Goal: Information Seeking & Learning: Check status

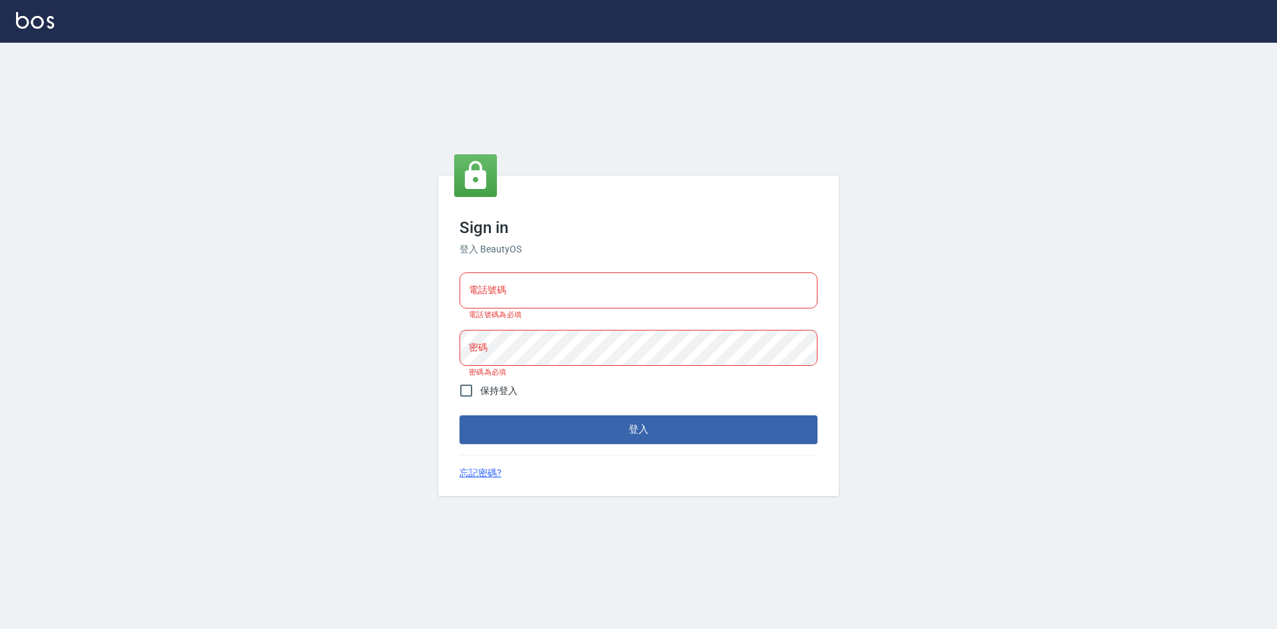
click at [564, 300] on input "電話號碼" at bounding box center [638, 290] width 358 height 36
click at [568, 290] on input "電話號碼" at bounding box center [638, 290] width 358 height 36
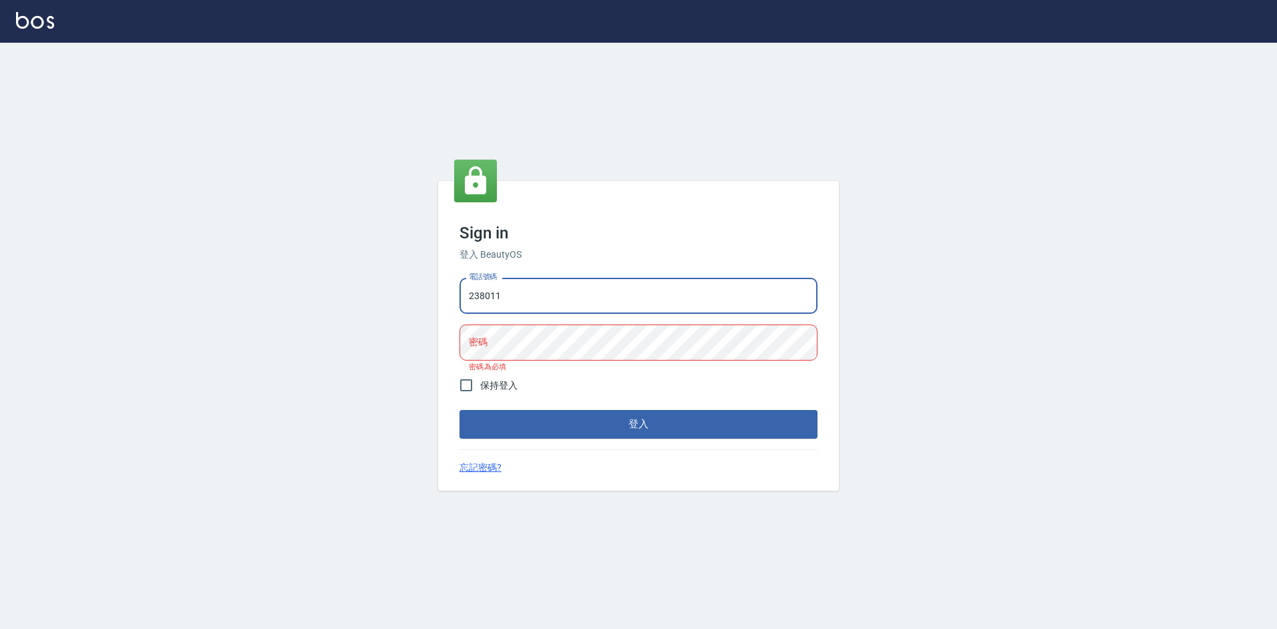
type input "2380118"
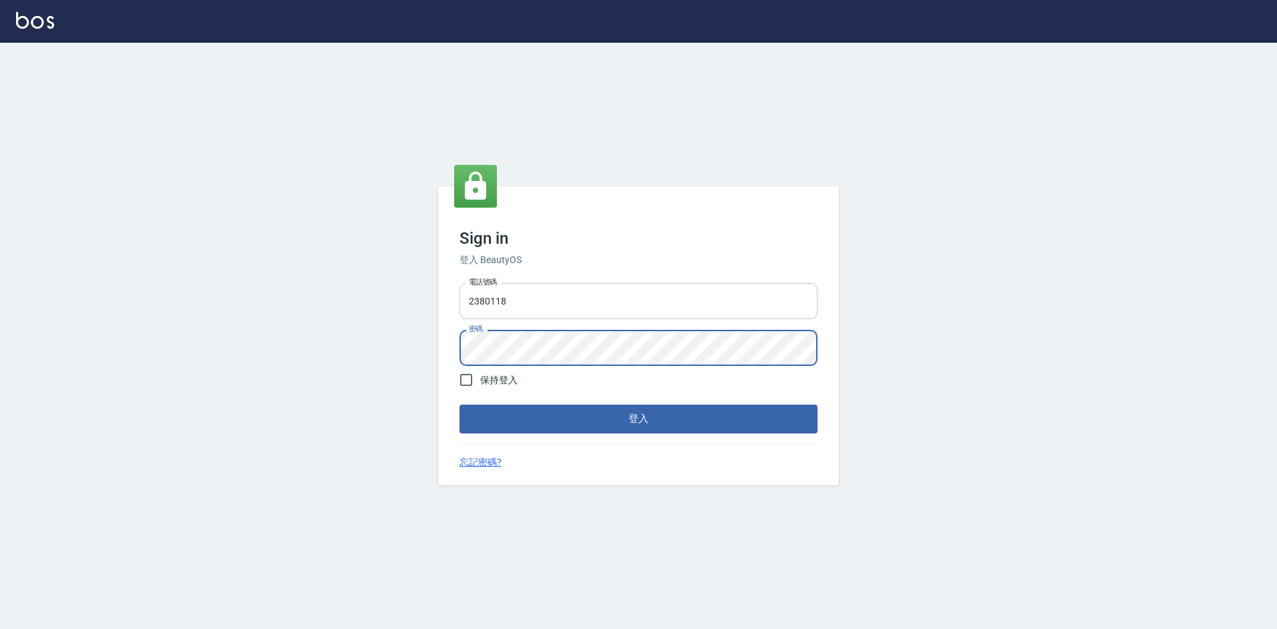
click at [459, 405] on button "登入" at bounding box center [638, 419] width 358 height 28
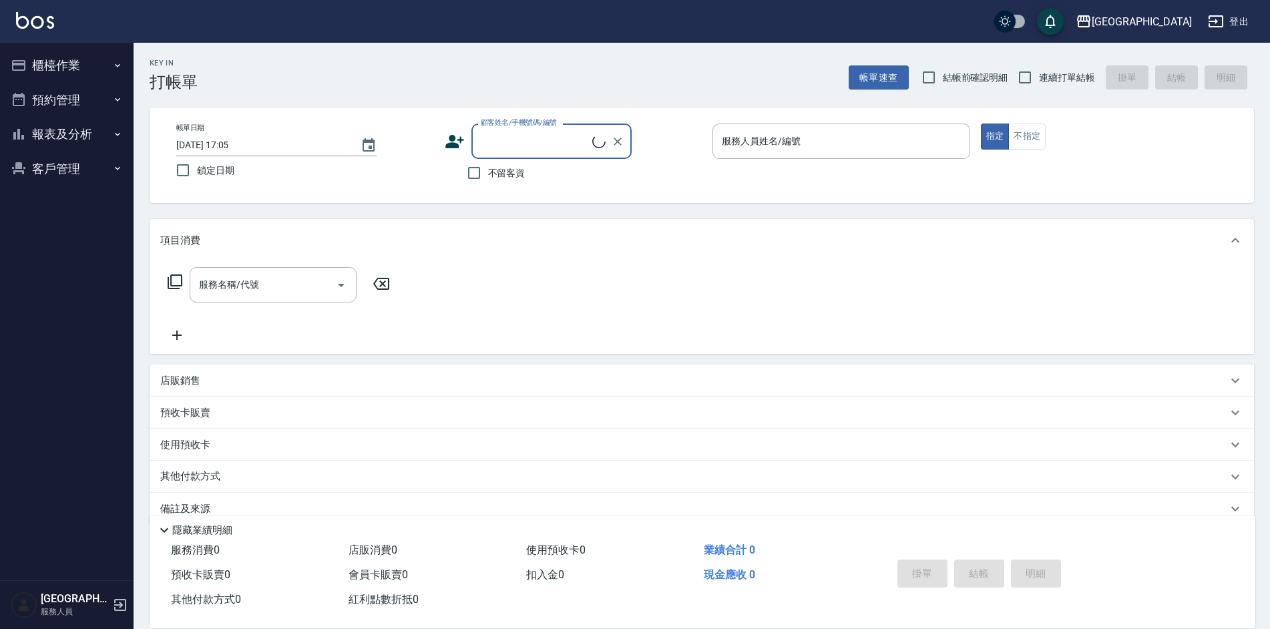
click at [102, 136] on button "報表及分析" at bounding box center [66, 134] width 123 height 35
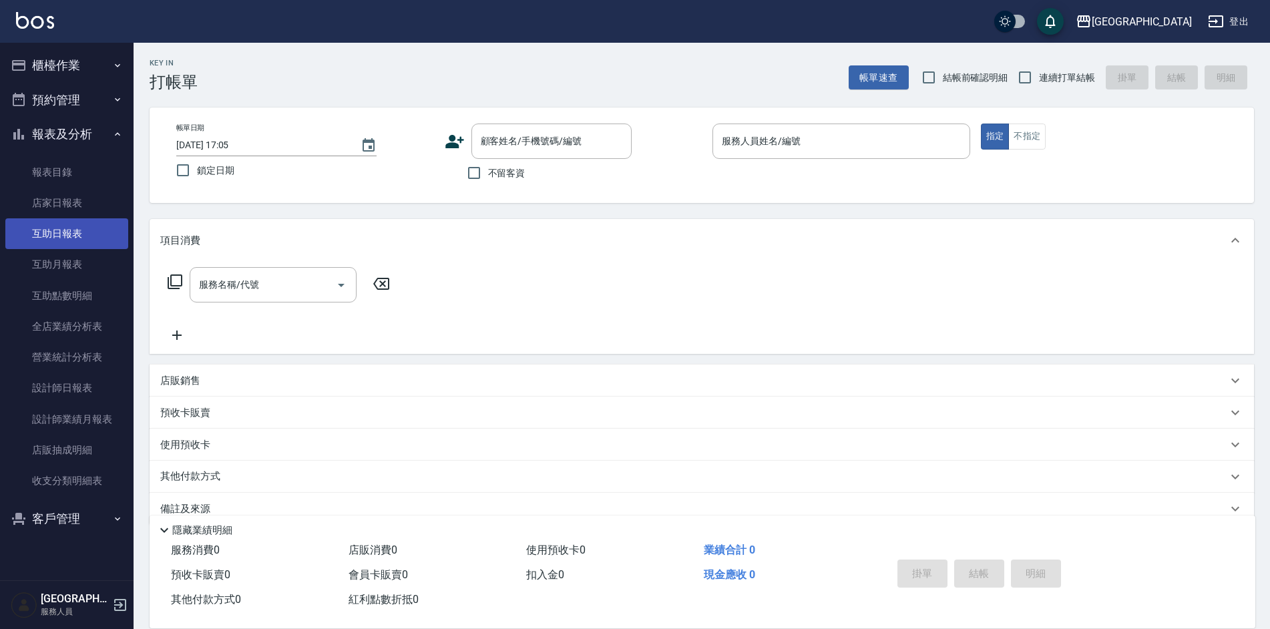
click at [81, 232] on link "互助日報表" at bounding box center [66, 233] width 123 height 31
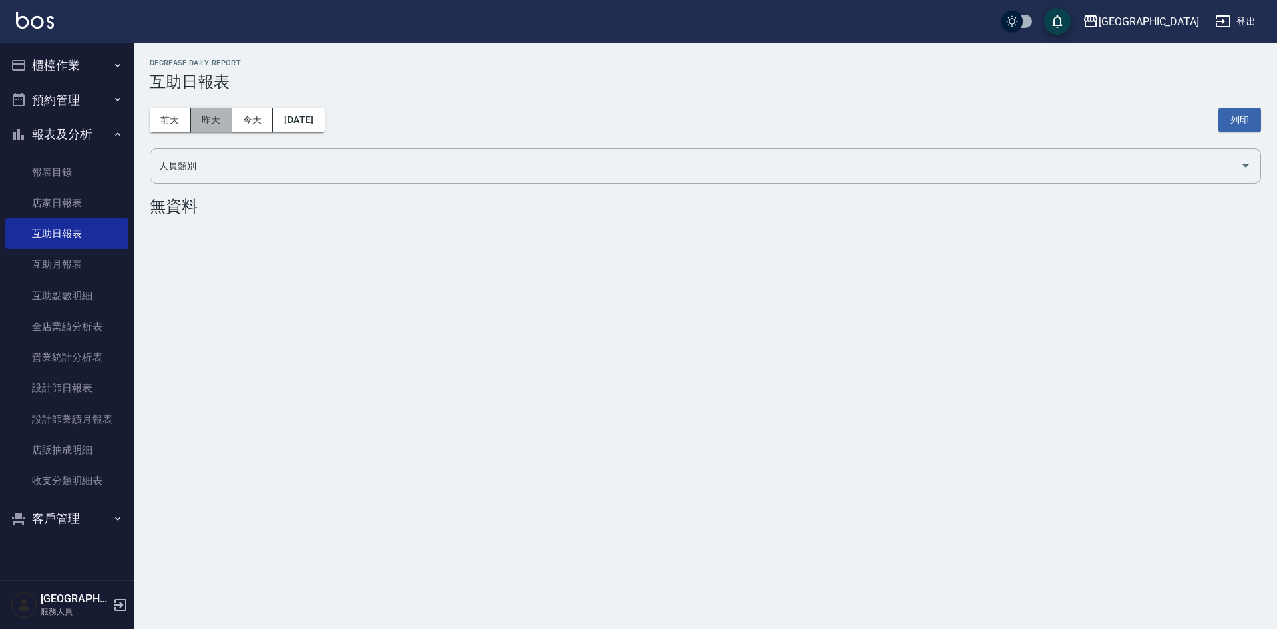
click at [218, 130] on button "昨天" at bounding box center [211, 120] width 41 height 25
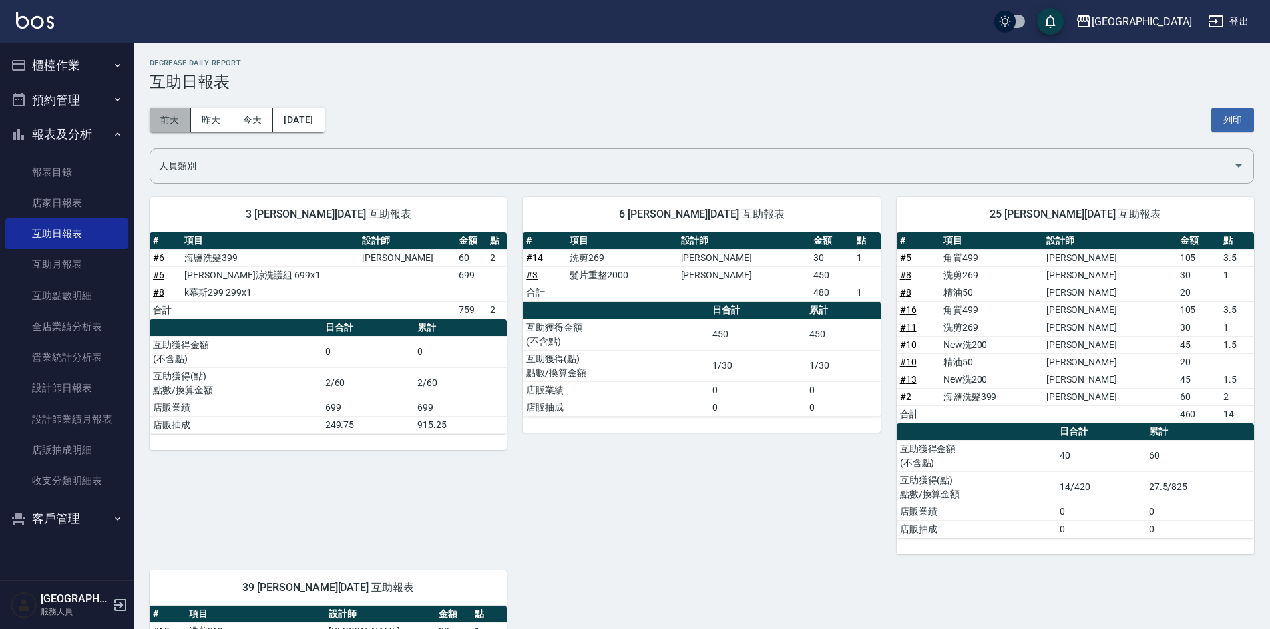
click at [168, 110] on button "前天" at bounding box center [170, 120] width 41 height 25
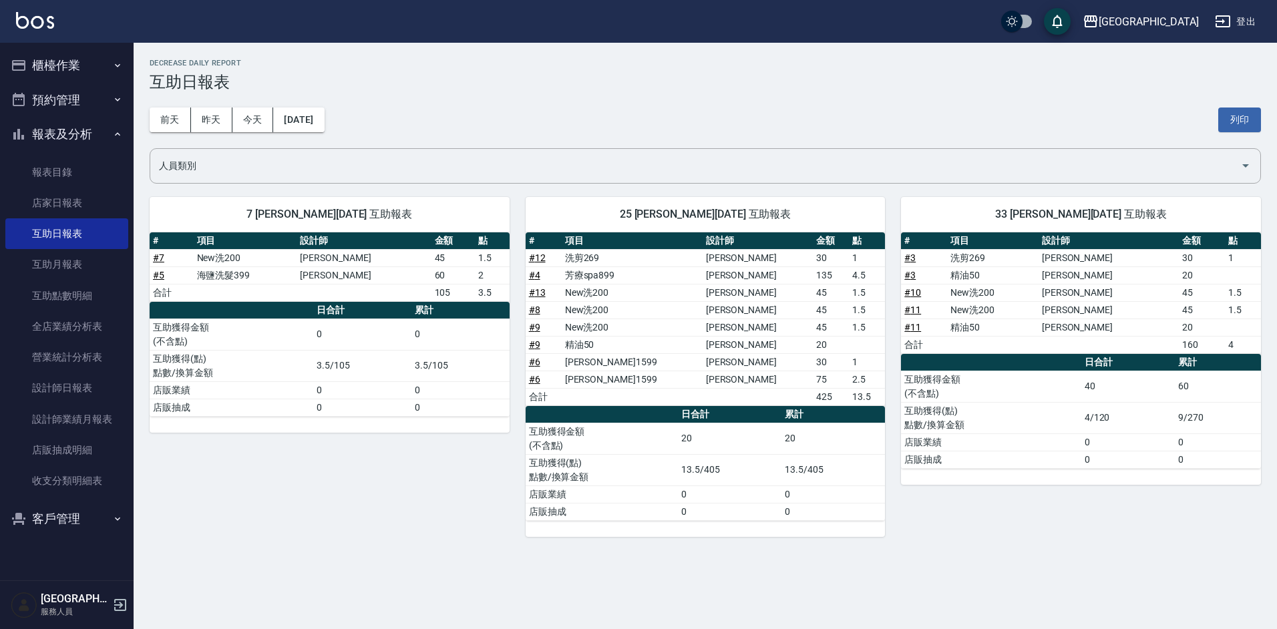
click at [49, 79] on button "櫃檯作業" at bounding box center [66, 65] width 123 height 35
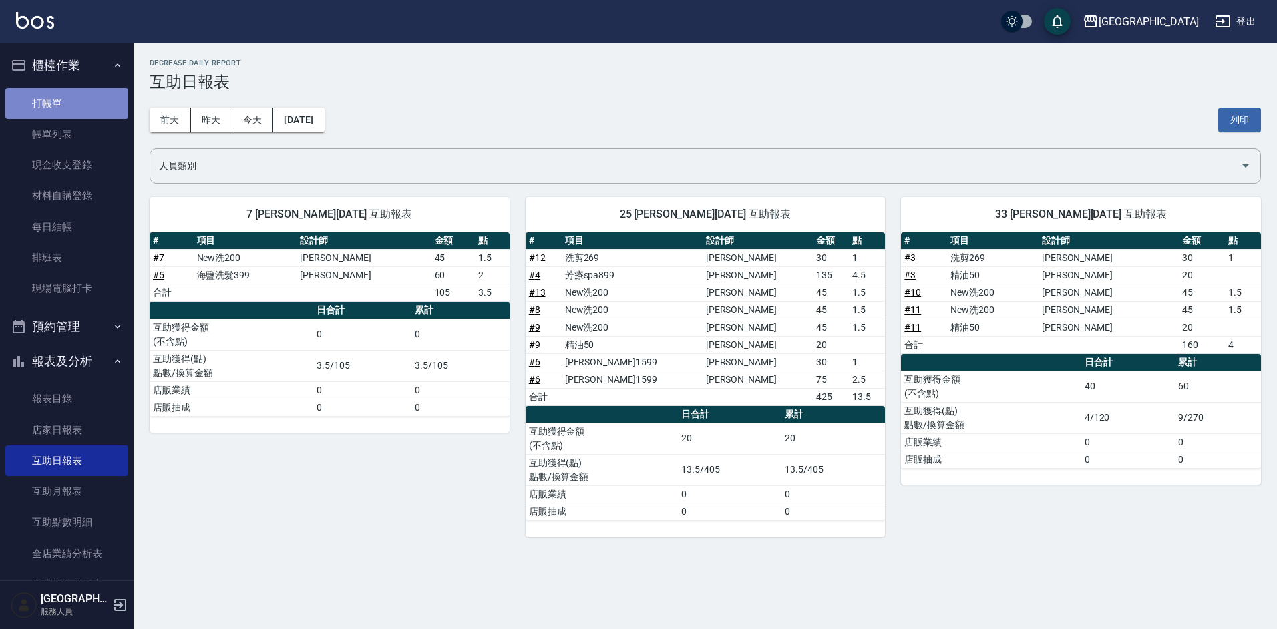
click at [67, 107] on link "打帳單" at bounding box center [66, 103] width 123 height 31
